Goal: Communication & Community: Answer question/provide support

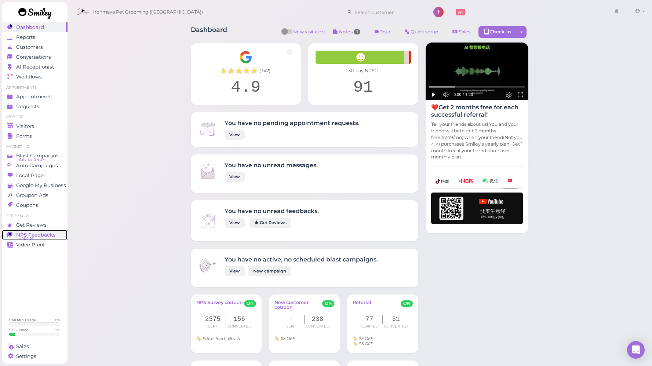
click at [30, 233] on span "NPS Feedbacks" at bounding box center [35, 235] width 39 height 6
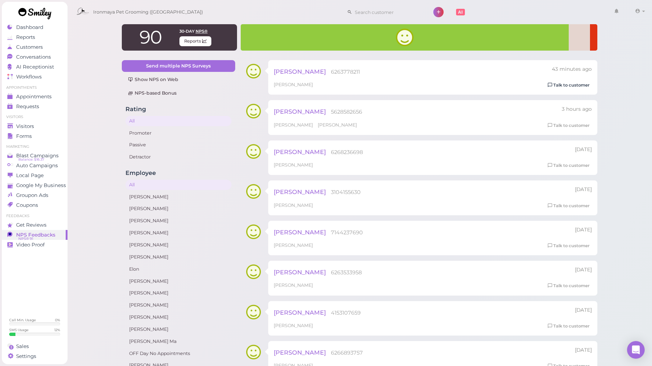
click at [556, 85] on link "Talk to customer" at bounding box center [569, 85] width 46 height 8
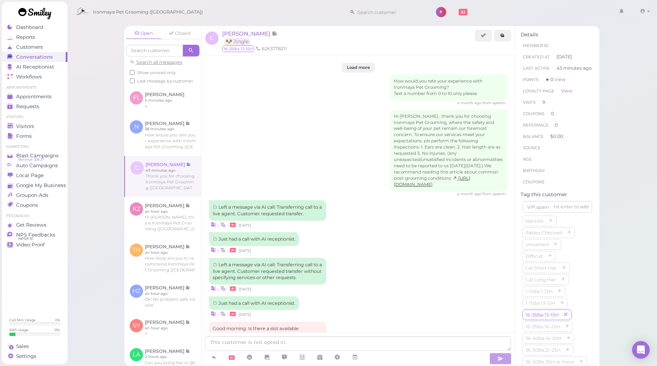
scroll to position [957, 0]
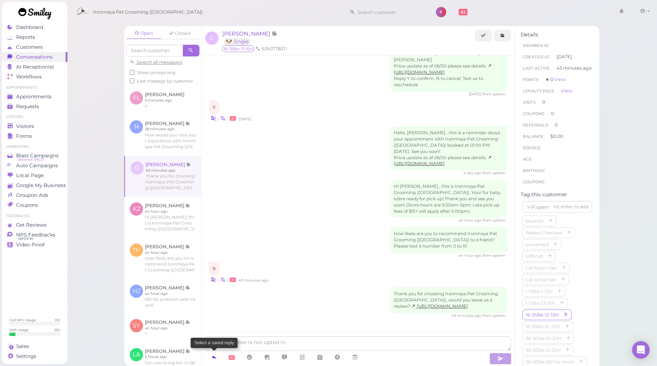
drag, startPoint x: 213, startPoint y: 357, endPoint x: 212, endPoint y: 352, distance: 4.8
click at [213, 357] on icon at bounding box center [214, 357] width 6 height 7
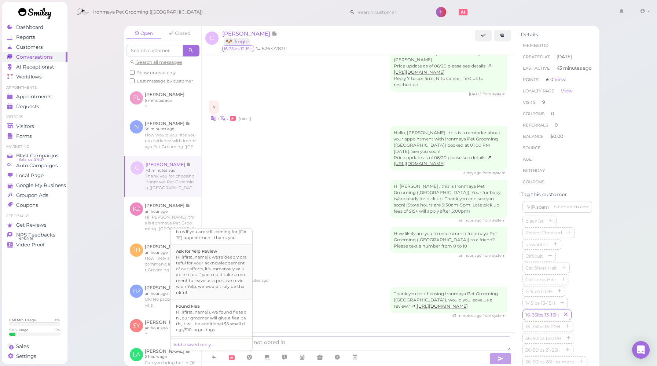
scroll to position [128, 0]
click at [217, 284] on div "Hi {{first_name}}, we're deeply grateful for your acknowledgement of our effort…" at bounding box center [211, 272] width 71 height 41
type textarea "Hi {{first_name}}, we're deeply grateful for your acknowledgement of our effort…"
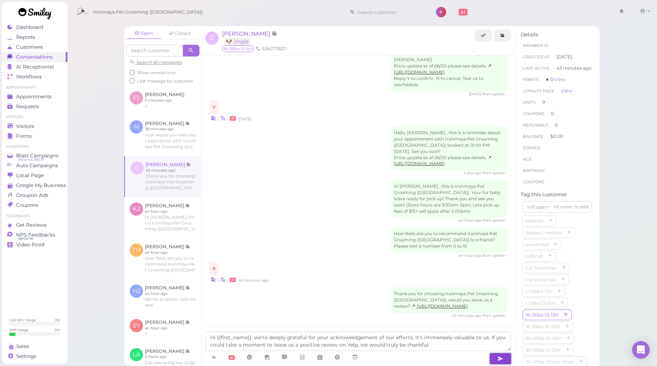
click at [499, 358] on icon "button" at bounding box center [501, 358] width 6 height 7
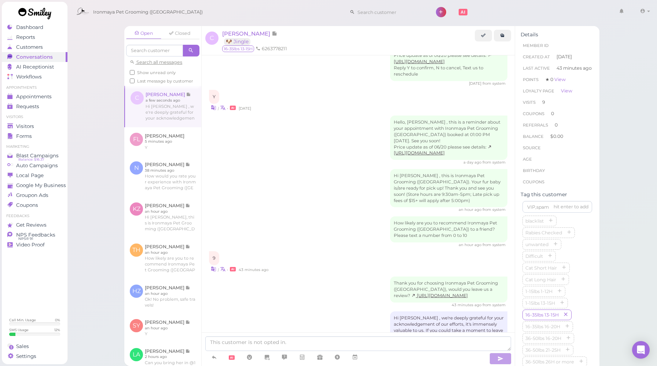
scroll to position [999, 0]
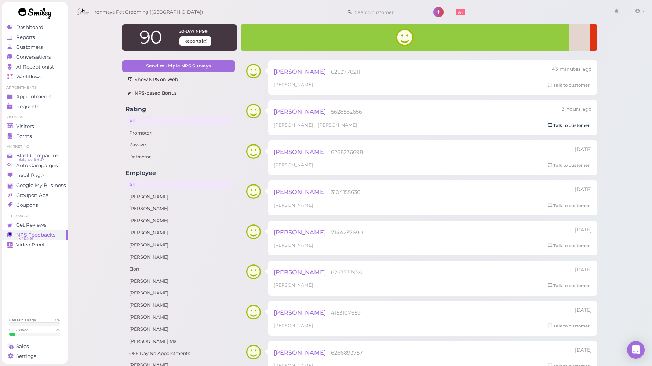
click at [564, 129] on div "3 hours ago Rowie Salao 5628582656 Emma Cody Talk to customer" at bounding box center [432, 117] width 329 height 34
click at [567, 125] on link "Talk to customer" at bounding box center [569, 126] width 46 height 8
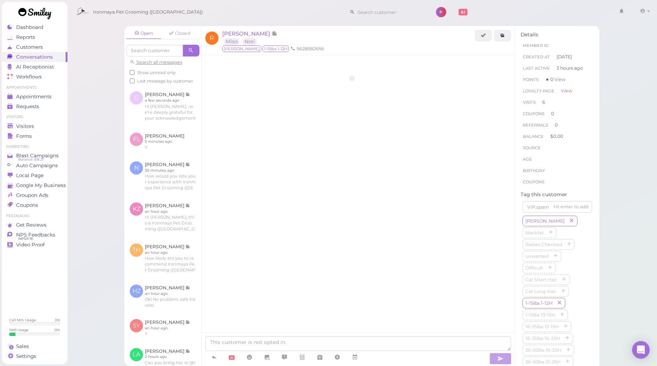
scroll to position [948, 0]
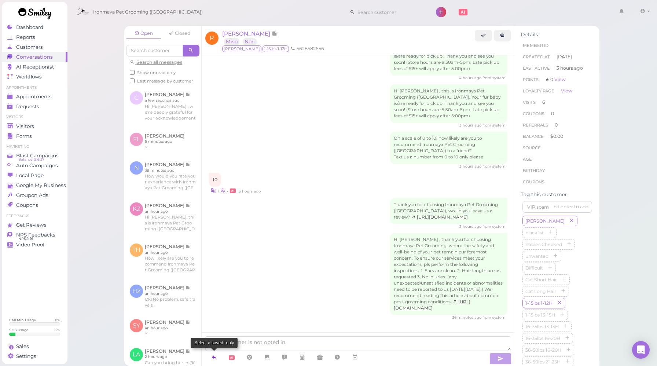
click at [213, 358] on icon at bounding box center [214, 357] width 6 height 7
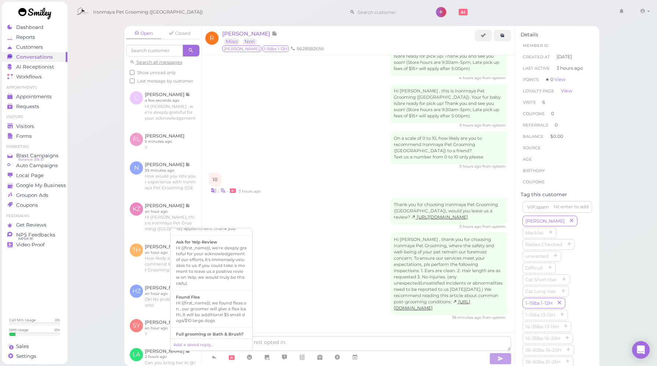
scroll to position [136, 0]
click at [212, 284] on div "Hi {{first_name}}, we're deeply grateful for your acknowledgement of our effort…" at bounding box center [211, 265] width 71 height 41
type textarea "Hi {{first_name}}, we're deeply grateful for your acknowledgement of our effort…"
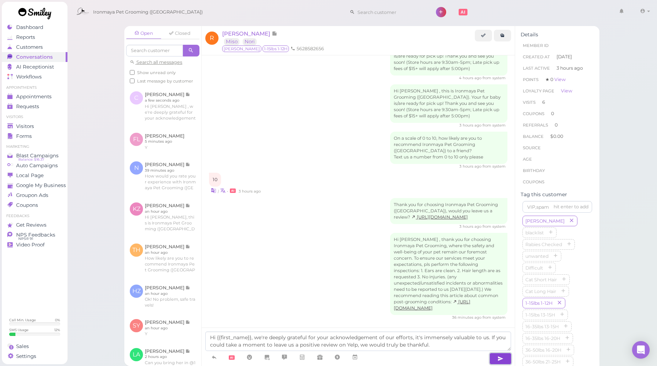
click at [503, 359] on icon "button" at bounding box center [501, 358] width 6 height 7
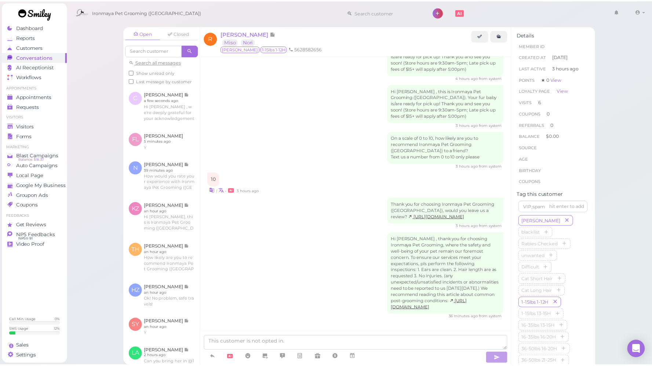
scroll to position [990, 0]
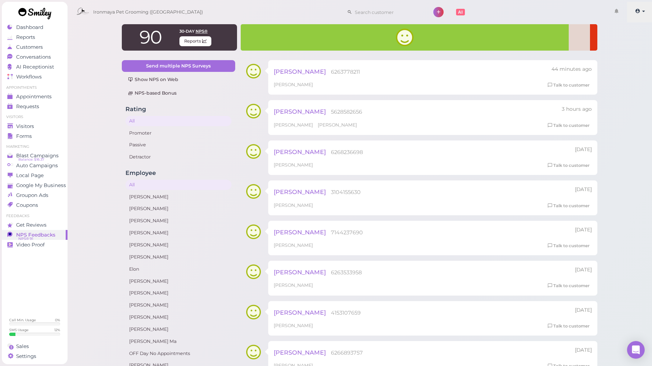
click at [643, 9] on link at bounding box center [640, 12] width 26 height 21
click at [620, 53] on link "Logout" at bounding box center [623, 55] width 60 height 9
